Goal: Transaction & Acquisition: Purchase product/service

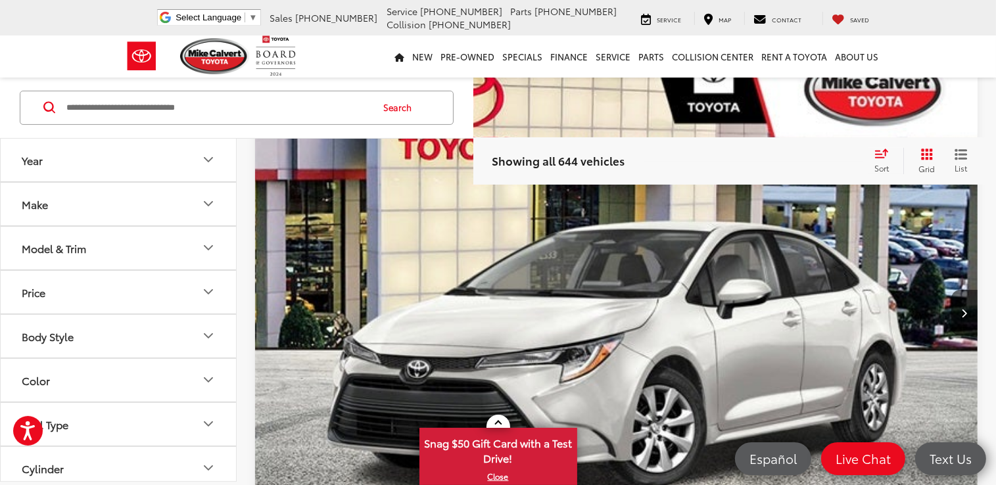
click at [206, 245] on icon "Model & Trim" at bounding box center [209, 249] width 16 height 16
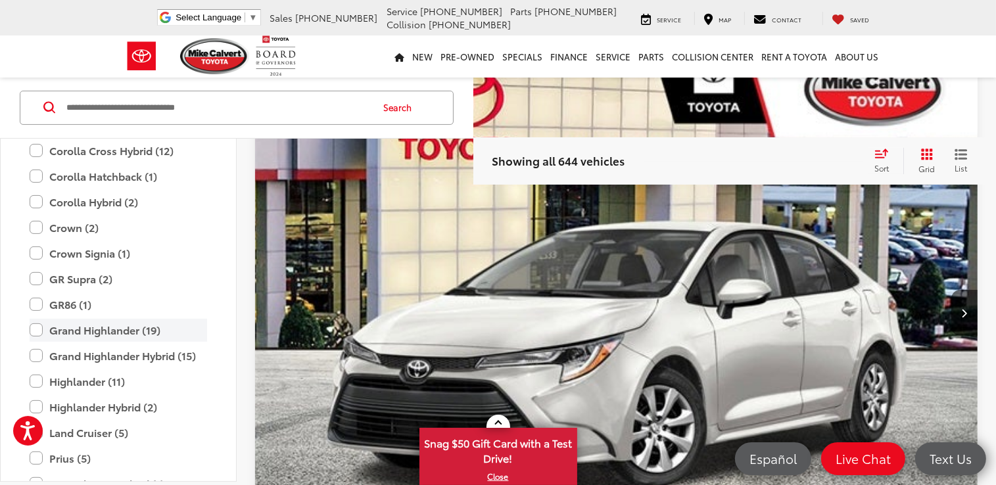
click at [127, 327] on label "Grand Highlander (19)" at bounding box center [119, 330] width 178 height 23
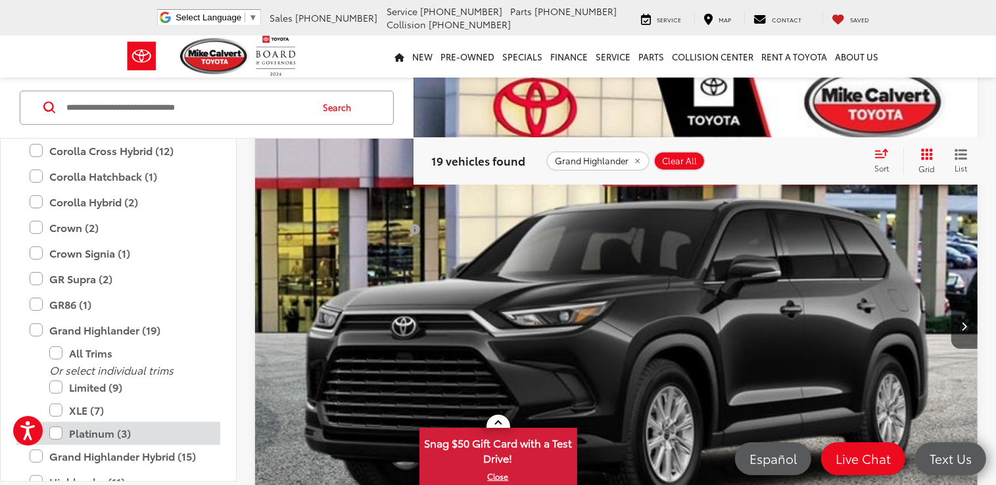
click at [84, 434] on label "Platinum (3)" at bounding box center [128, 433] width 158 height 23
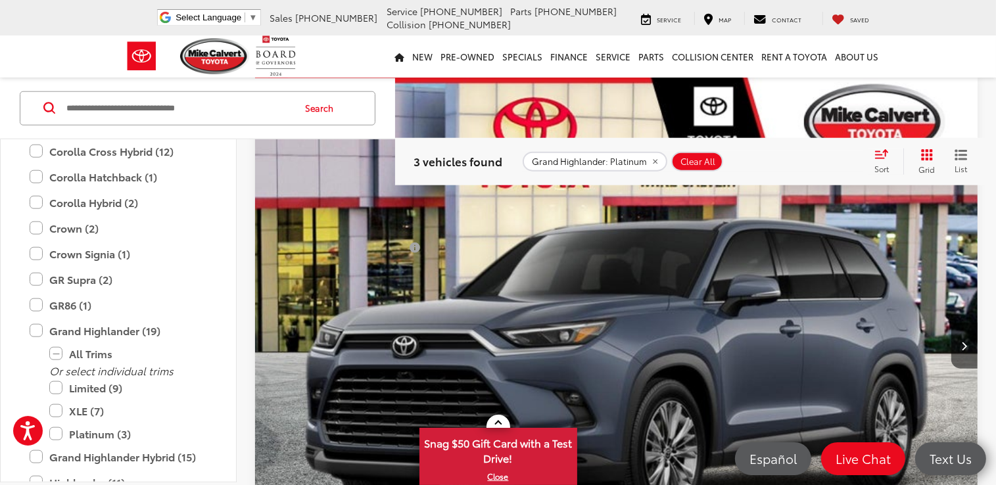
click at [717, 328] on img "2025 Toyota Grand Highlander Platinum 0" at bounding box center [616, 347] width 725 height 544
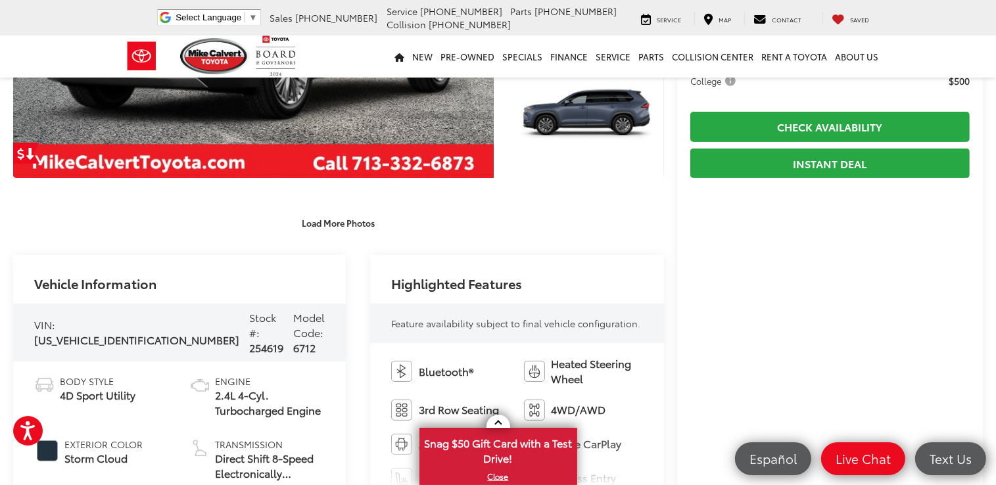
scroll to position [329, 0]
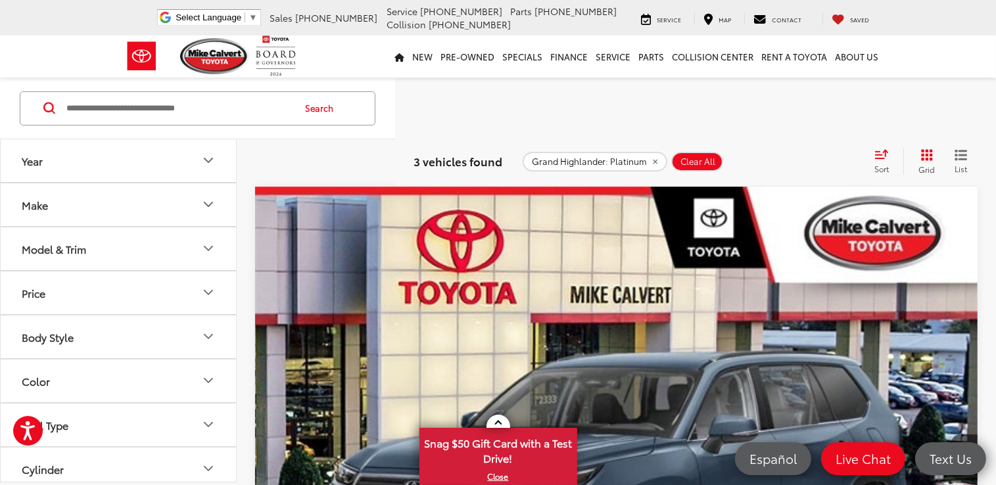
scroll to position [250, 0]
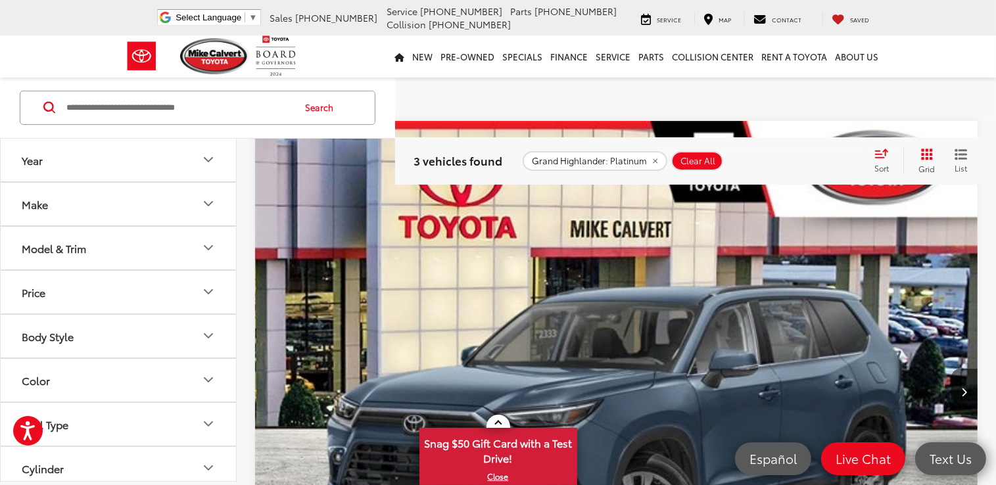
click at [575, 376] on img "2025 Toyota Grand Highlander Platinum 0" at bounding box center [616, 393] width 725 height 544
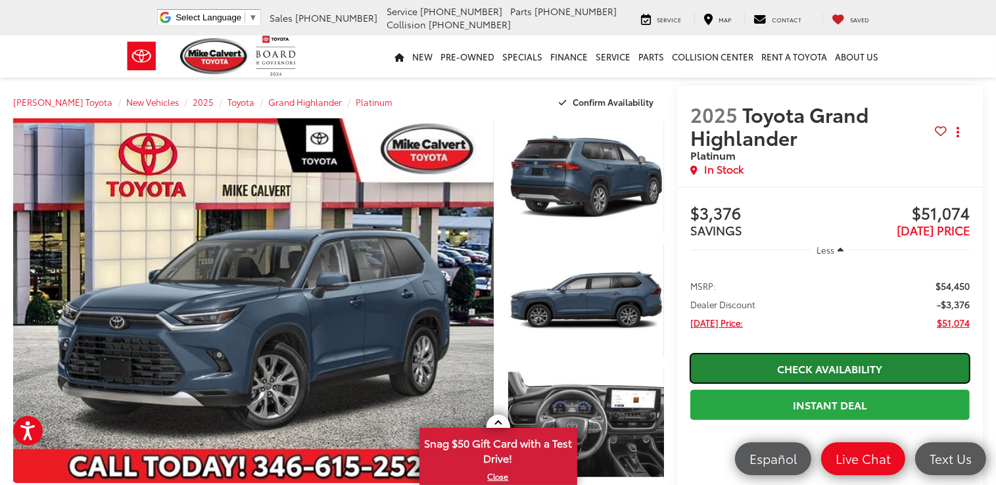
click at [842, 370] on link "Check Availability" at bounding box center [829, 369] width 279 height 30
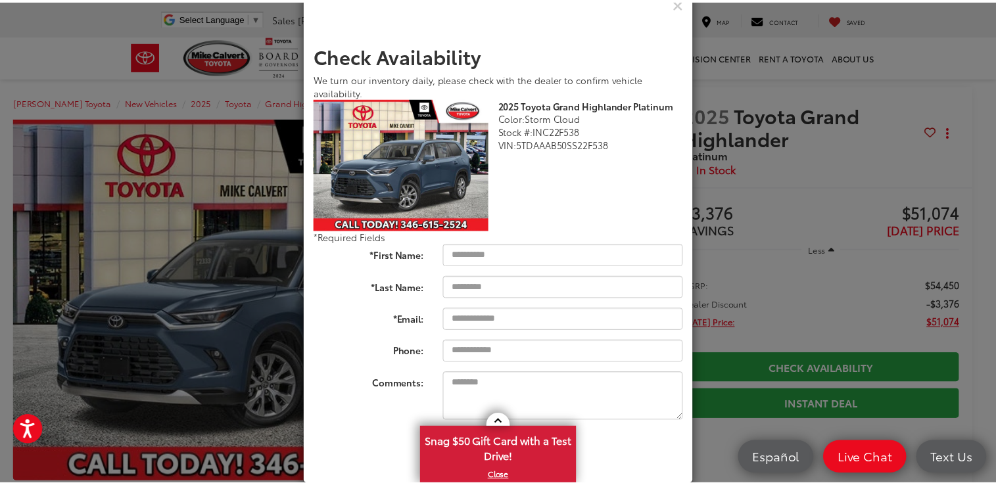
scroll to position [53, 0]
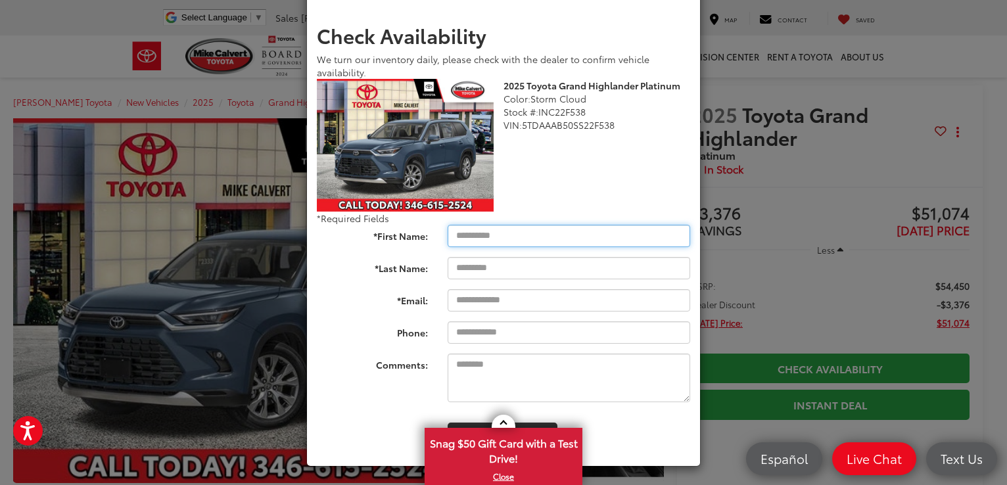
click at [528, 233] on input "*First Name:" at bounding box center [569, 236] width 243 height 22
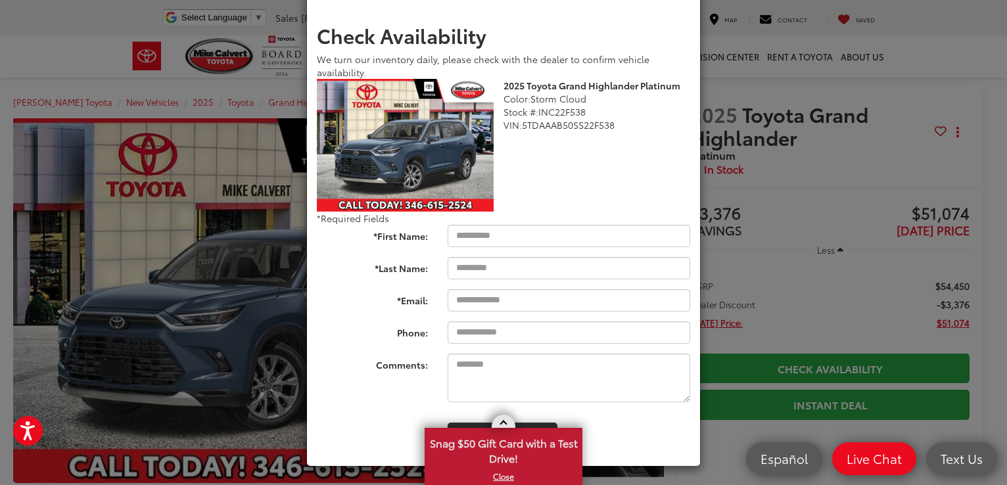
click at [504, 422] on span at bounding box center [503, 424] width 7 height 7
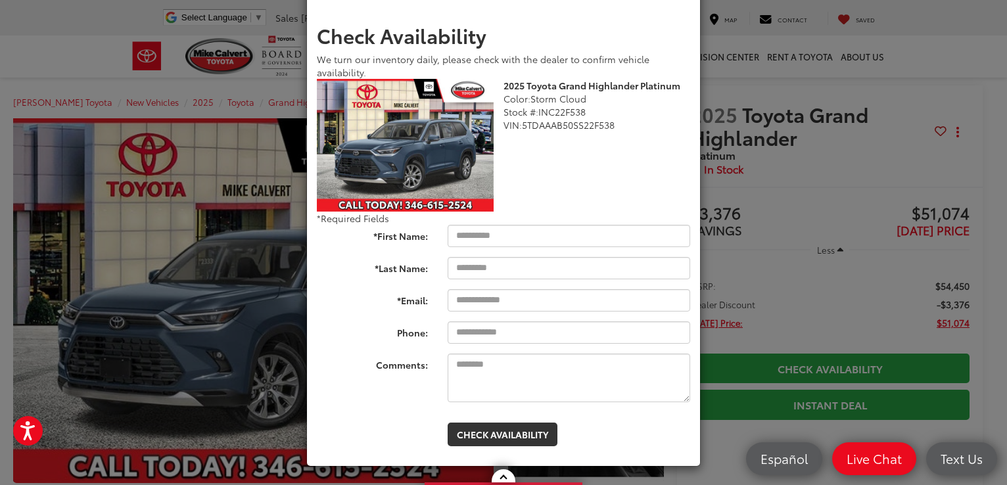
click at [552, 158] on div "2025 Toyota Grand Highlander Platinum Color: Storm Cloud Stock #: INC22F538 VIN…" at bounding box center [503, 145] width 393 height 133
click at [781, 241] on div "Check Availability We turn our inventory daily, please check with the dealer to…" at bounding box center [503, 242] width 1007 height 485
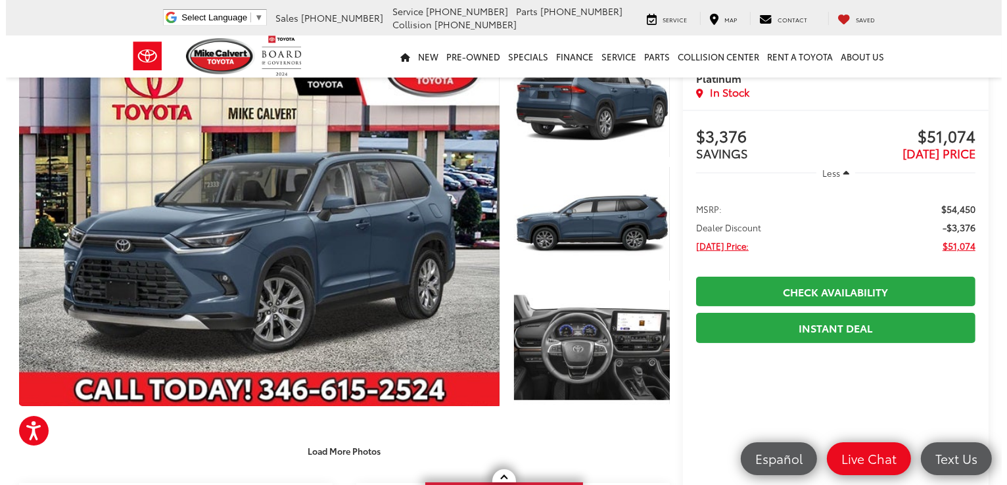
scroll to position [0, 0]
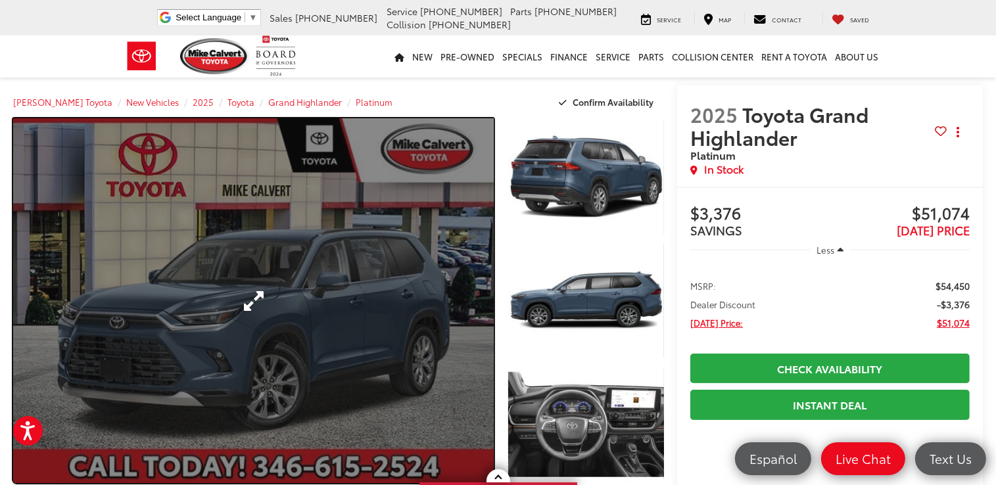
click at [255, 296] on link "Expand Photo 0" at bounding box center [253, 300] width 481 height 365
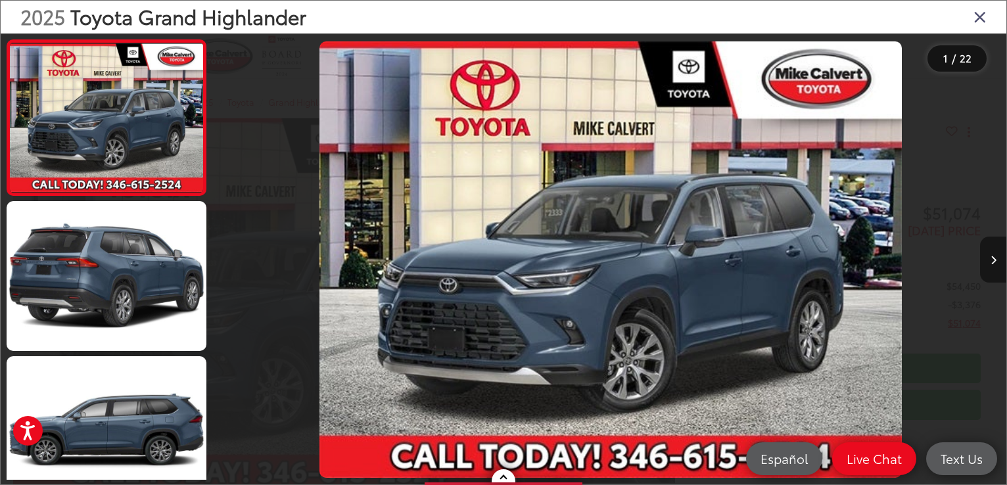
click at [990, 262] on button "Next image" at bounding box center [993, 260] width 26 height 46
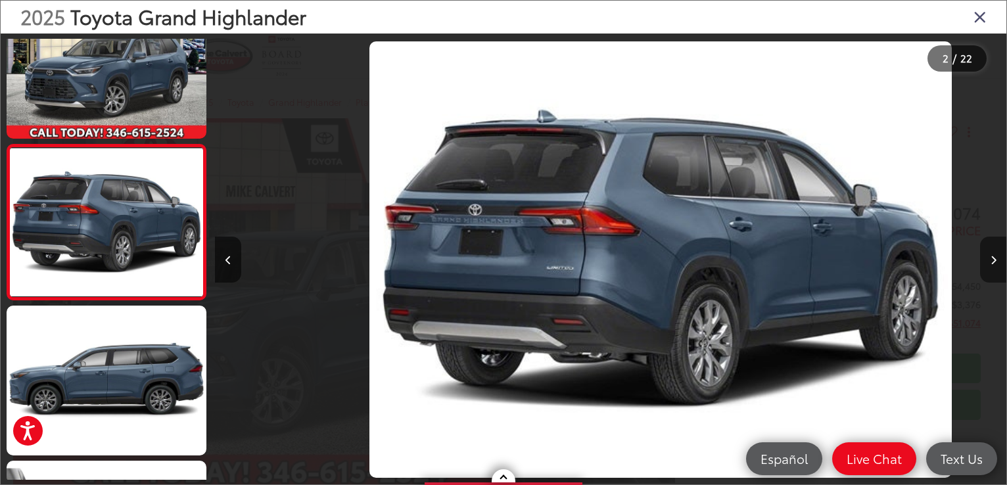
scroll to position [0, 792]
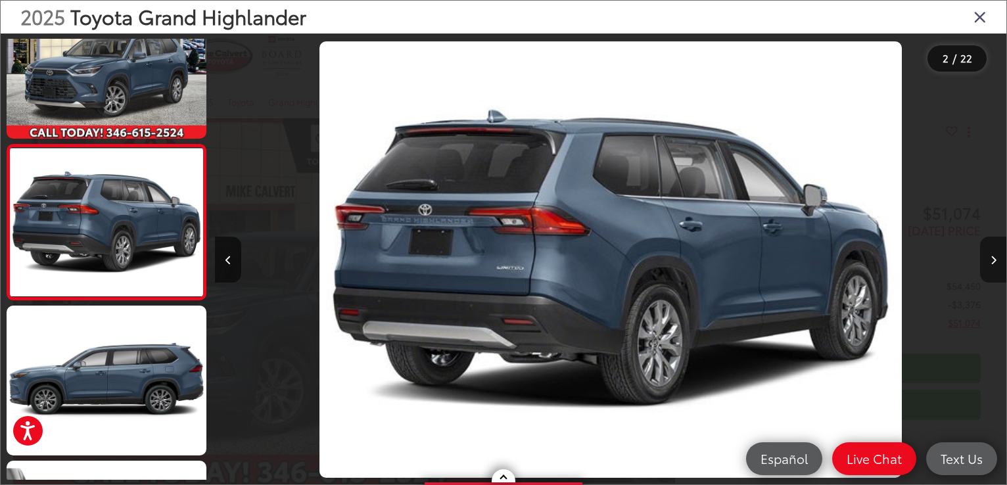
click at [990, 262] on button "Next image" at bounding box center [993, 260] width 26 height 46
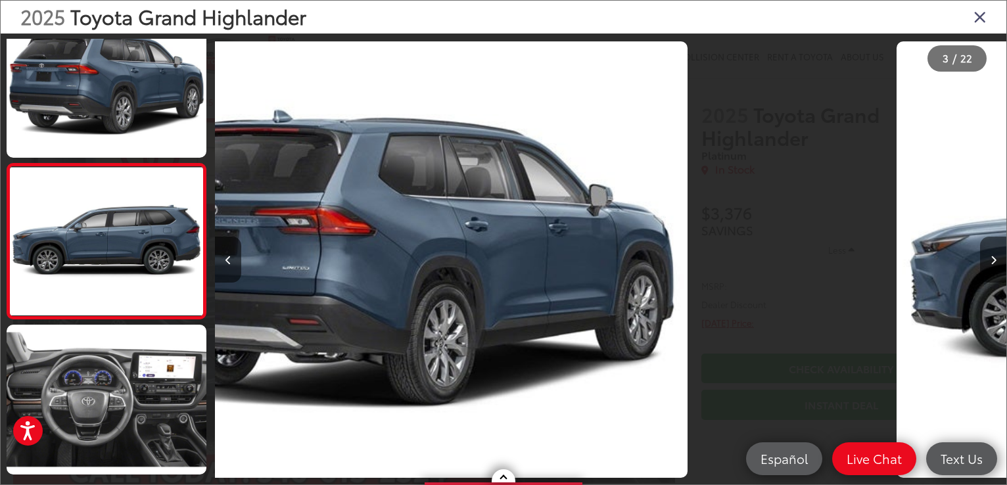
scroll to position [206, 0]
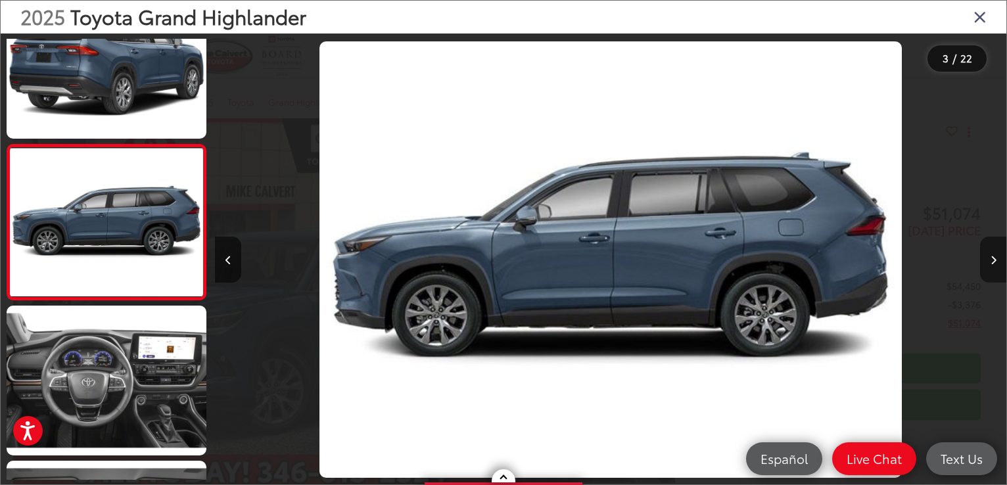
click at [990, 262] on button "Next image" at bounding box center [993, 260] width 26 height 46
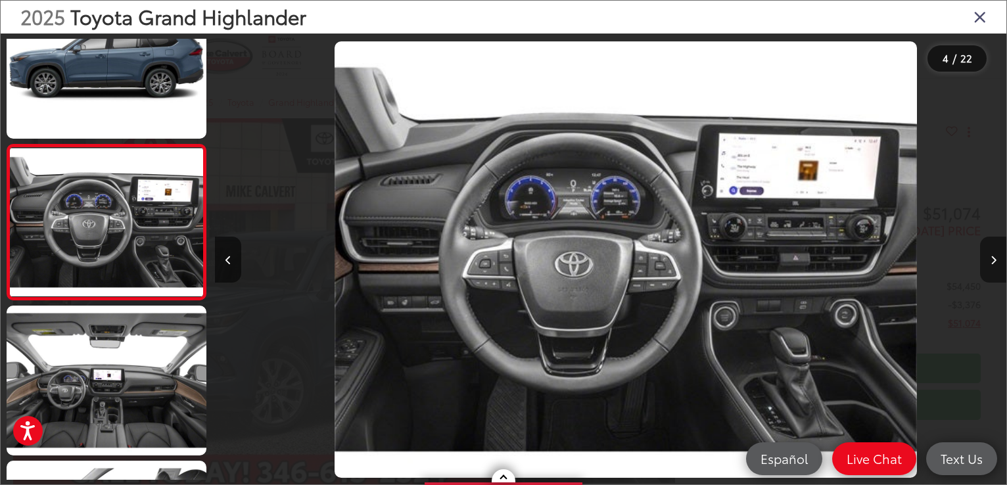
scroll to position [0, 2375]
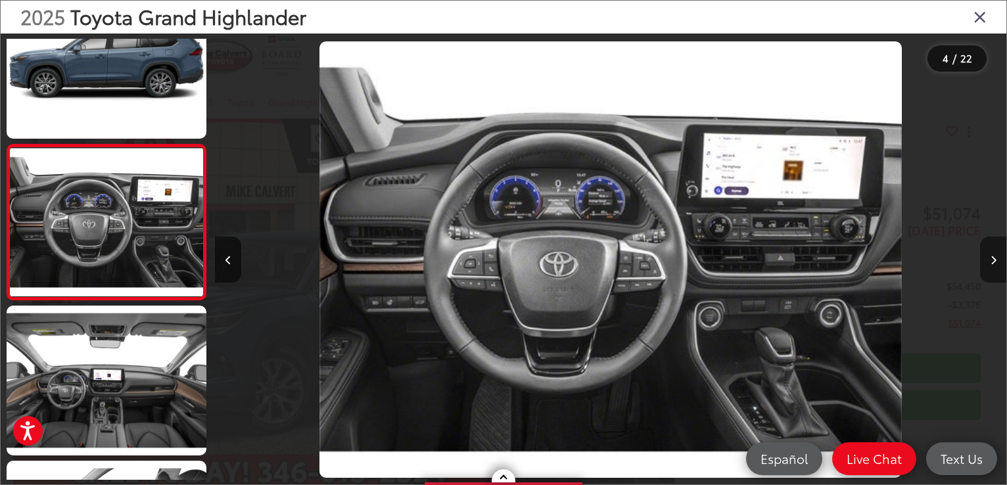
click at [990, 262] on button "Next image" at bounding box center [993, 260] width 26 height 46
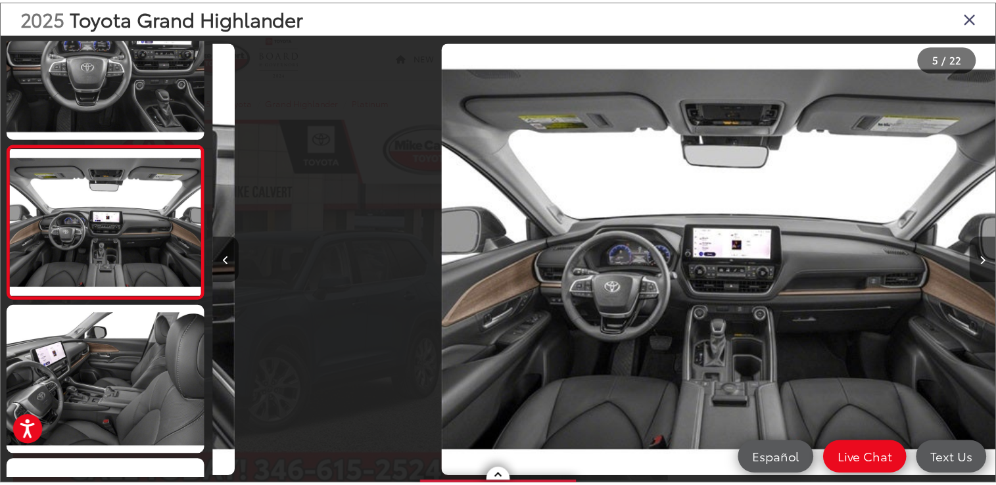
scroll to position [0, 3167]
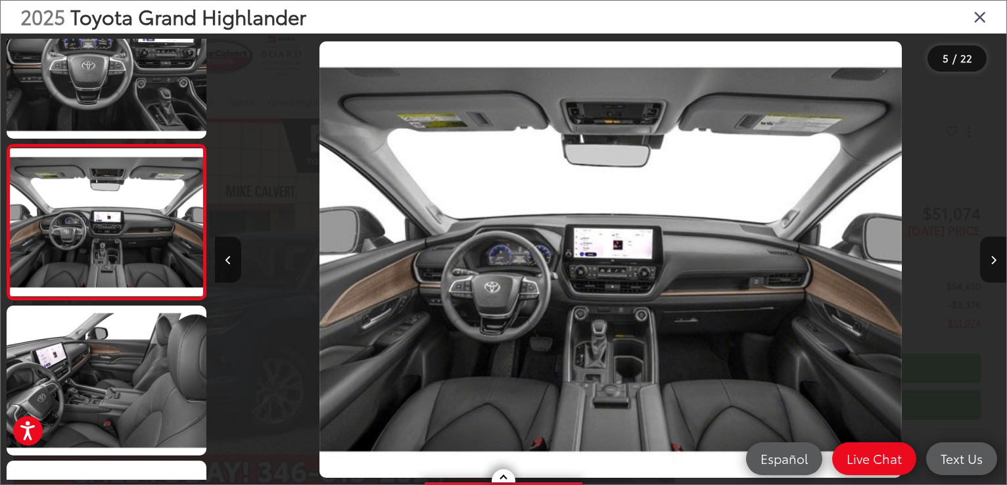
click at [977, 17] on icon "Close gallery" at bounding box center [980, 16] width 13 height 17
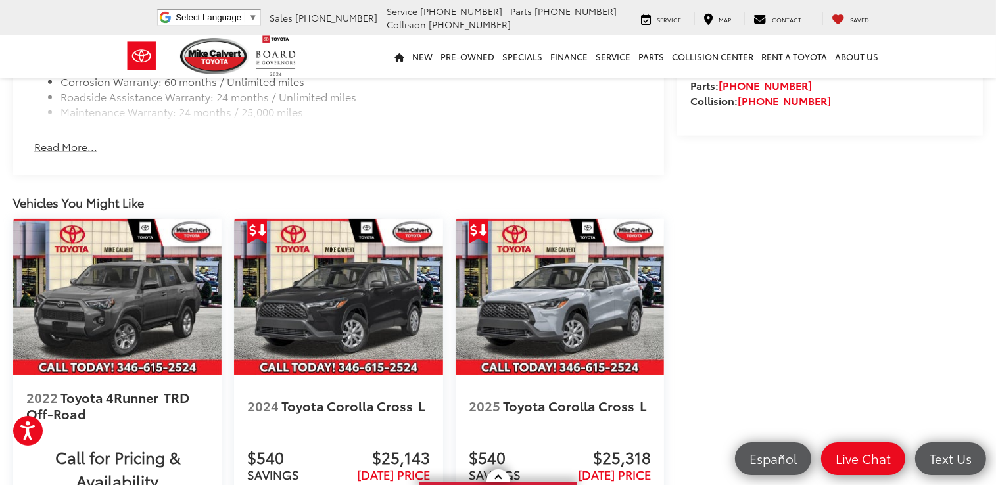
scroll to position [0, 0]
